Goal: Information Seeking & Learning: Learn about a topic

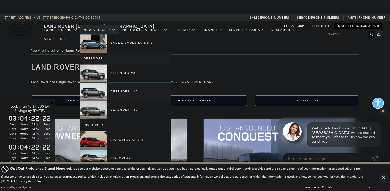
scroll to position [74, 0]
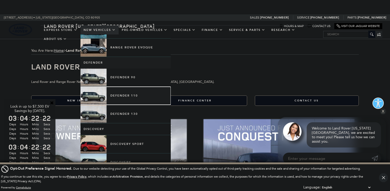
click at [122, 96] on link "Defender 110" at bounding box center [126, 96] width 90 height 18
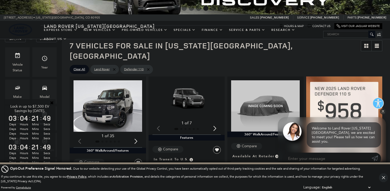
scroll to position [65, 0]
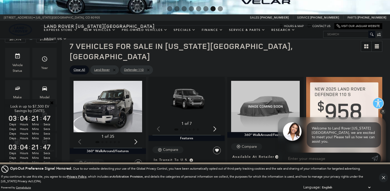
click at [216, 124] on div "Next slide" at bounding box center [214, 129] width 7 height 11
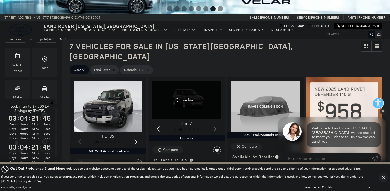
click at [216, 127] on div at bounding box center [186, 130] width 69 height 6
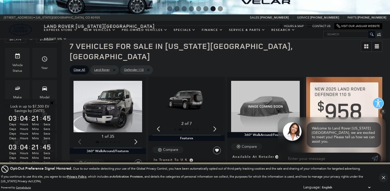
click at [215, 124] on div "Next slide" at bounding box center [214, 129] width 7 height 11
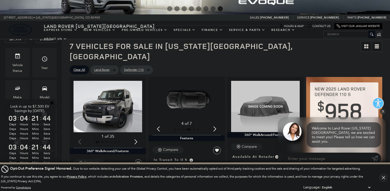
click at [215, 124] on div "Next slide" at bounding box center [214, 129] width 7 height 11
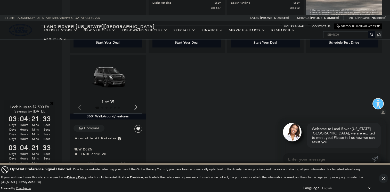
scroll to position [484, 0]
